Goal: Information Seeking & Learning: Learn about a topic

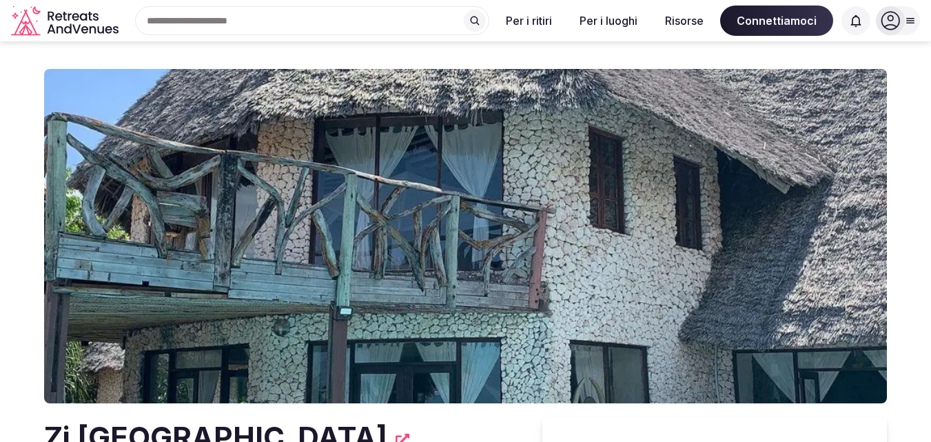
click at [594, 273] on img at bounding box center [465, 236] width 842 height 334
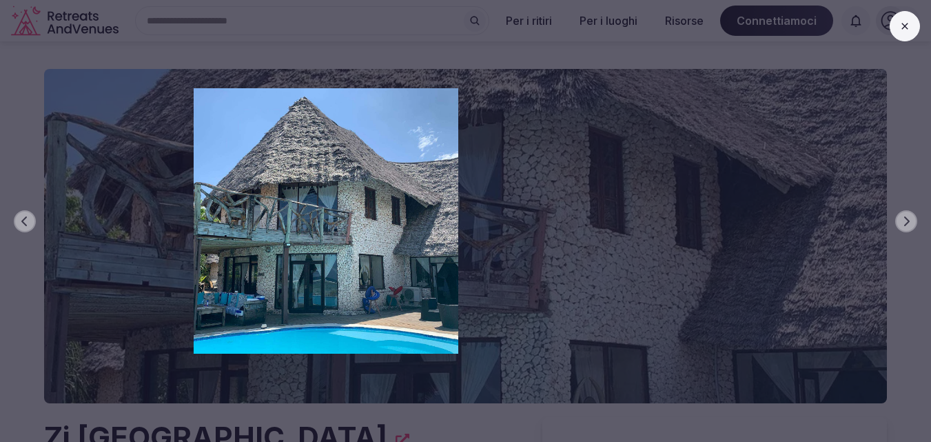
click at [710, 126] on div "Diapositiva precedente Diapositiva successiva" at bounding box center [465, 221] width 931 height 442
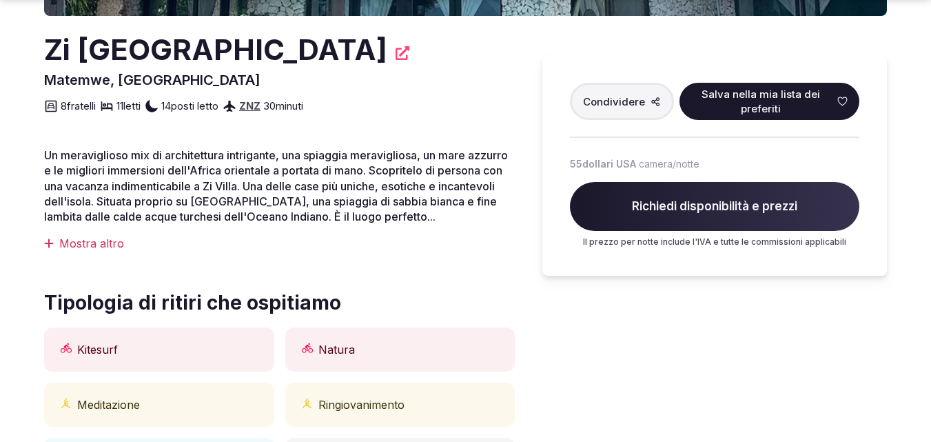
scroll to position [399, 0]
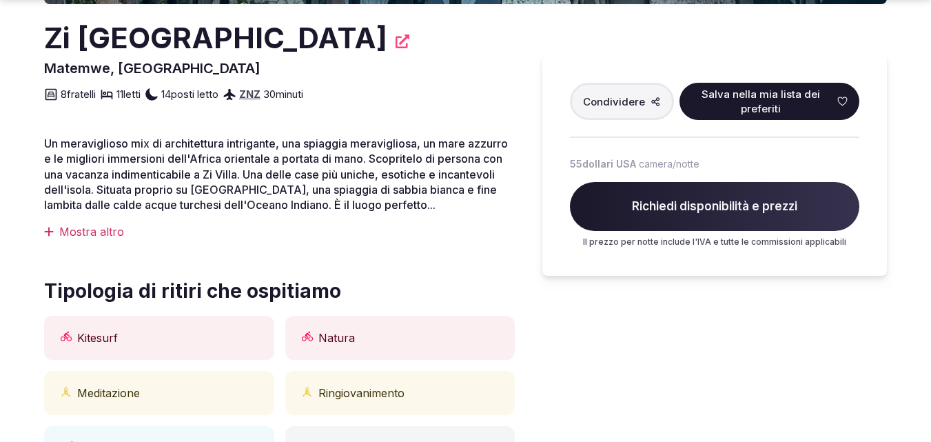
click at [97, 227] on font "Mostra altro" at bounding box center [91, 232] width 65 height 14
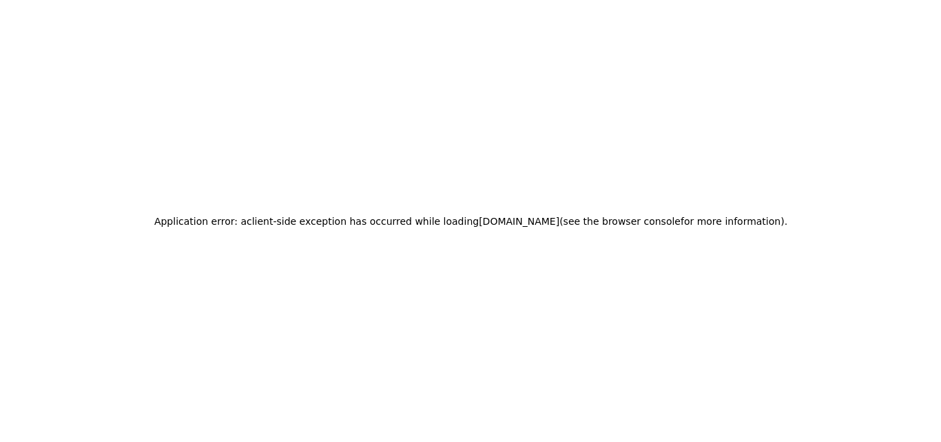
scroll to position [0, 0]
